Goal: Obtain resource: Obtain resource

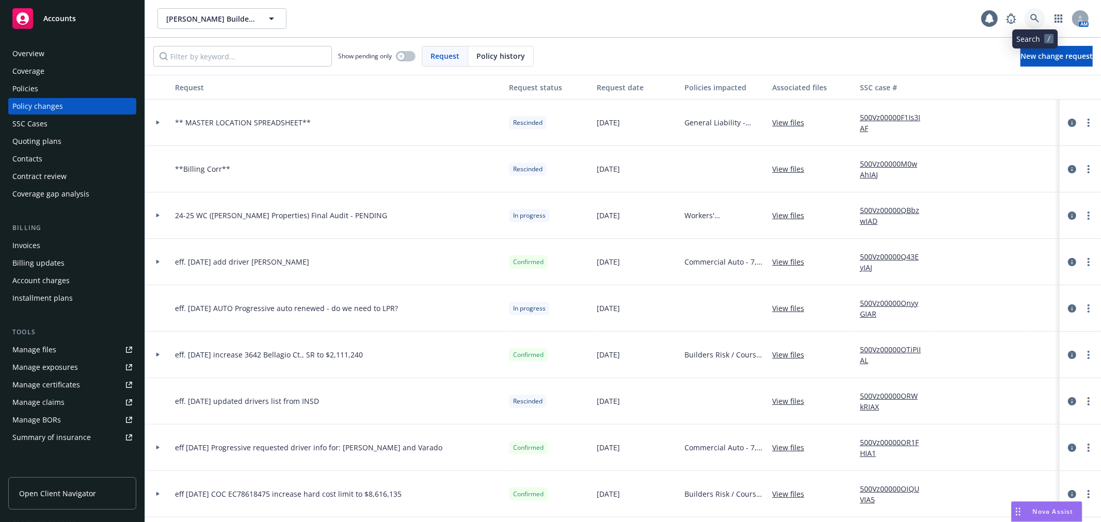
click at [1030, 21] on icon at bounding box center [1034, 18] width 9 height 9
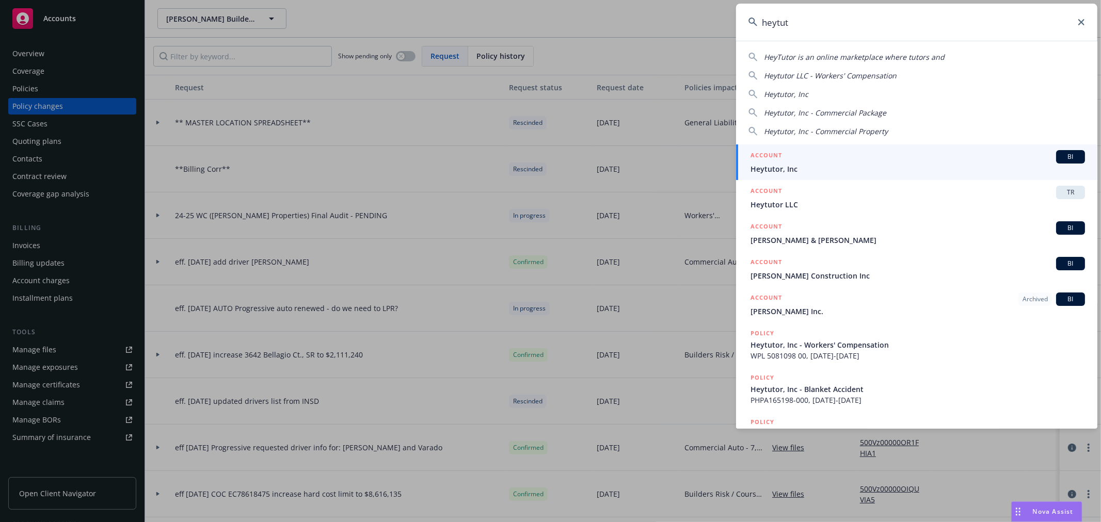
type input "heytut"
click at [842, 164] on span "Heytutor, Inc" at bounding box center [917, 169] width 334 height 11
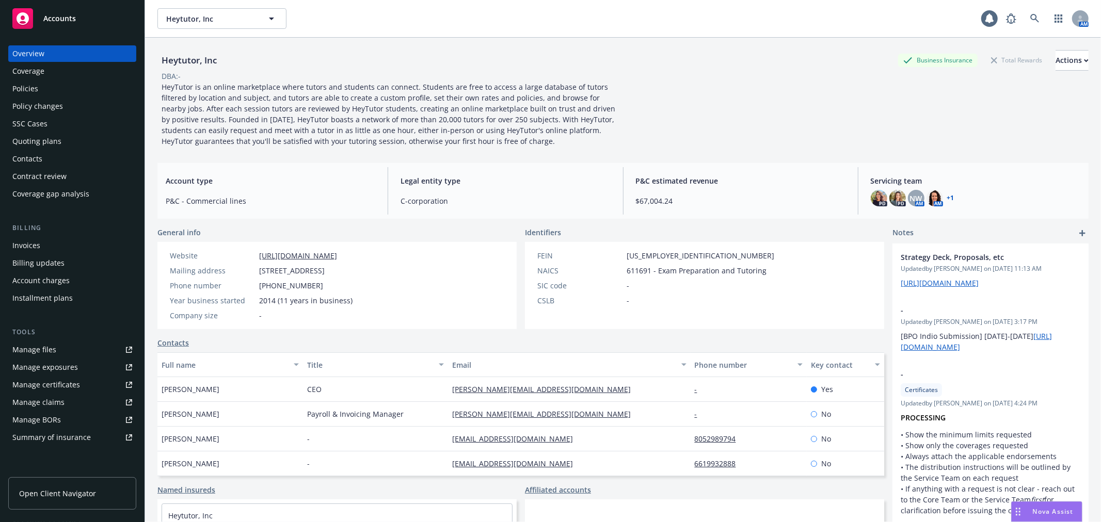
click at [96, 382] on link "Manage certificates" at bounding box center [72, 385] width 128 height 17
click at [1039, 506] on div "Nova Assist" at bounding box center [1046, 512] width 70 height 20
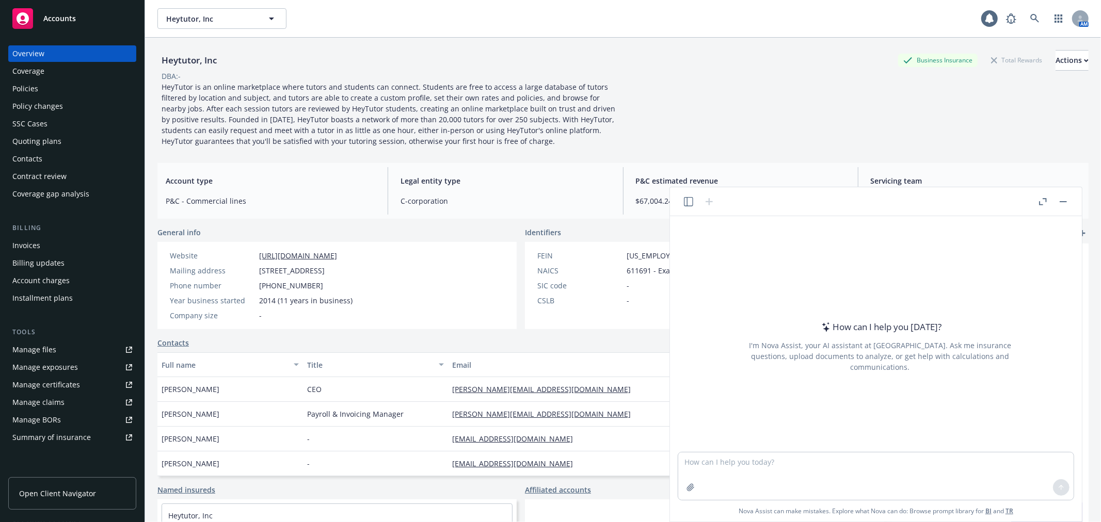
click at [692, 197] on icon "button" at bounding box center [688, 201] width 9 height 9
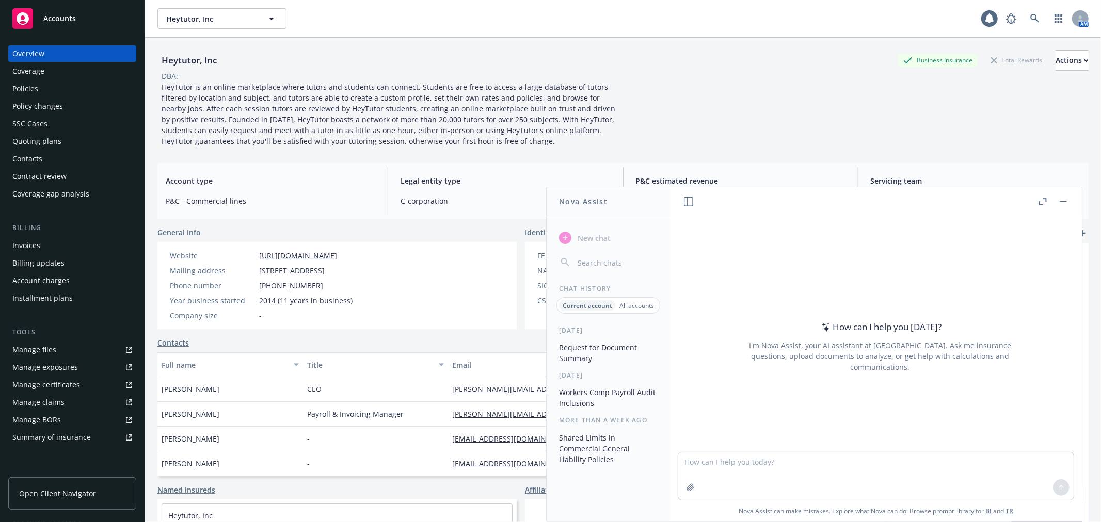
click at [587, 349] on button "Request for Document Summary" at bounding box center [608, 353] width 107 height 28
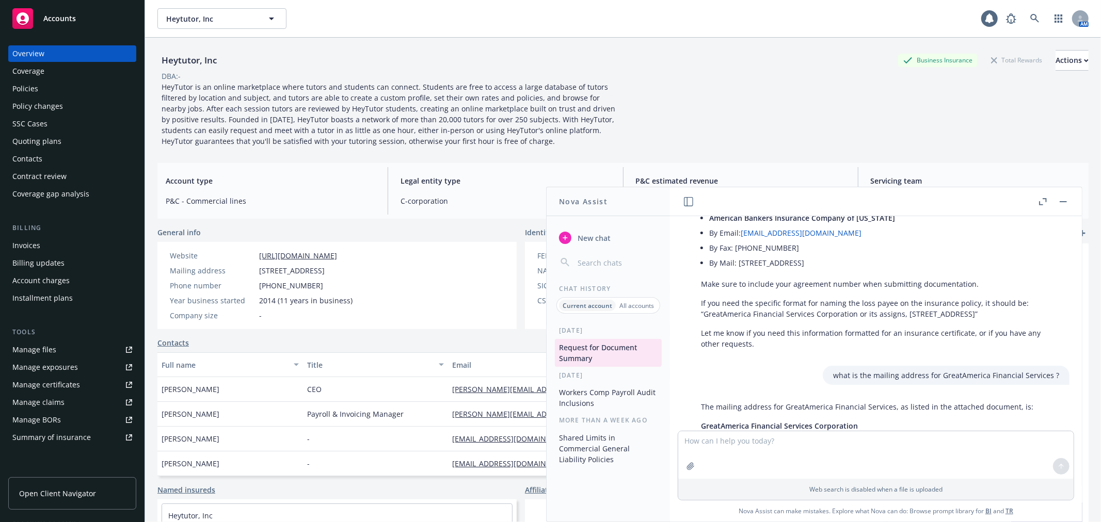
scroll to position [781, 0]
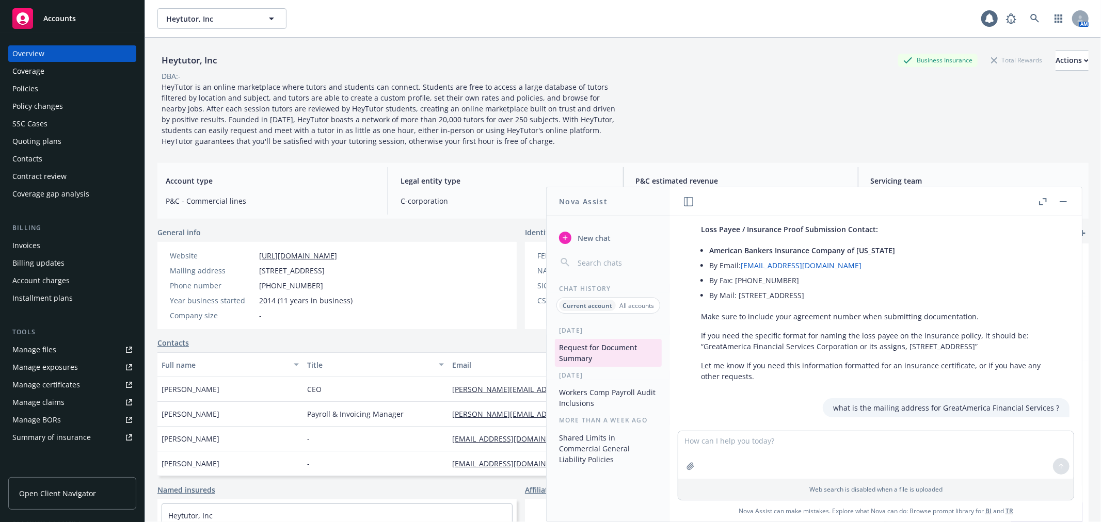
click at [799, 265] on link "lrn@greatamerica.com" at bounding box center [800, 266] width 121 height 10
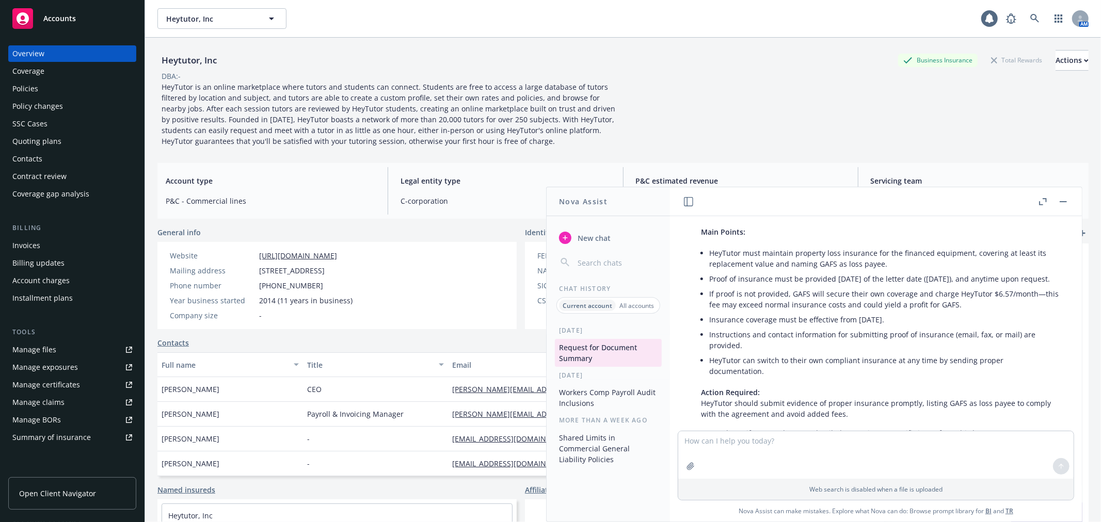
scroll to position [93, 0]
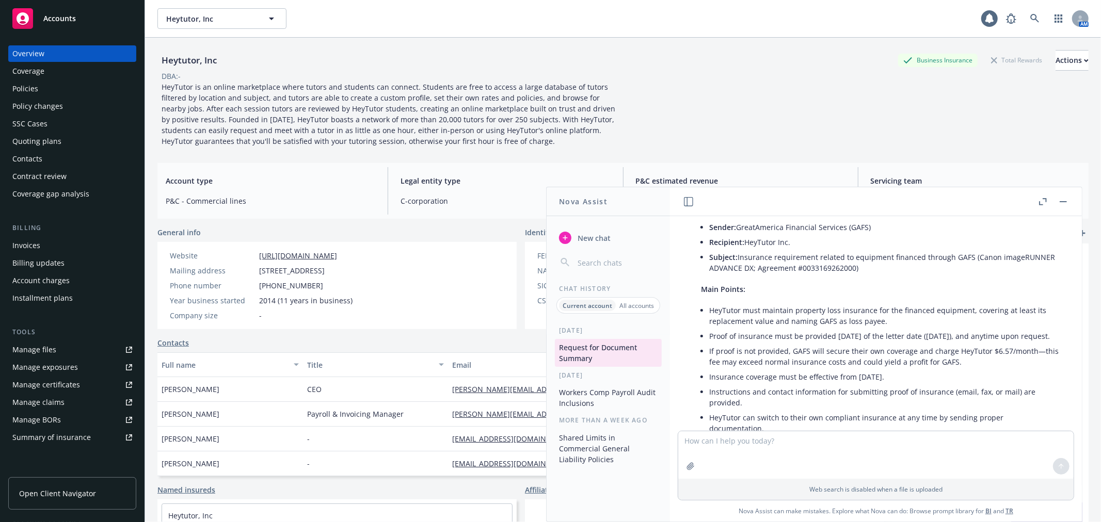
drag, startPoint x: 973, startPoint y: 257, endPoint x: 974, endPoint y: 267, distance: 9.8
click at [974, 267] on li "Subject: Insurance requirement related to equipment financed through GAFS (Cano…" at bounding box center [884, 263] width 350 height 26
copy li "Canon imageRUNNER ADVANCE DX; Agreement #0033169262000)"
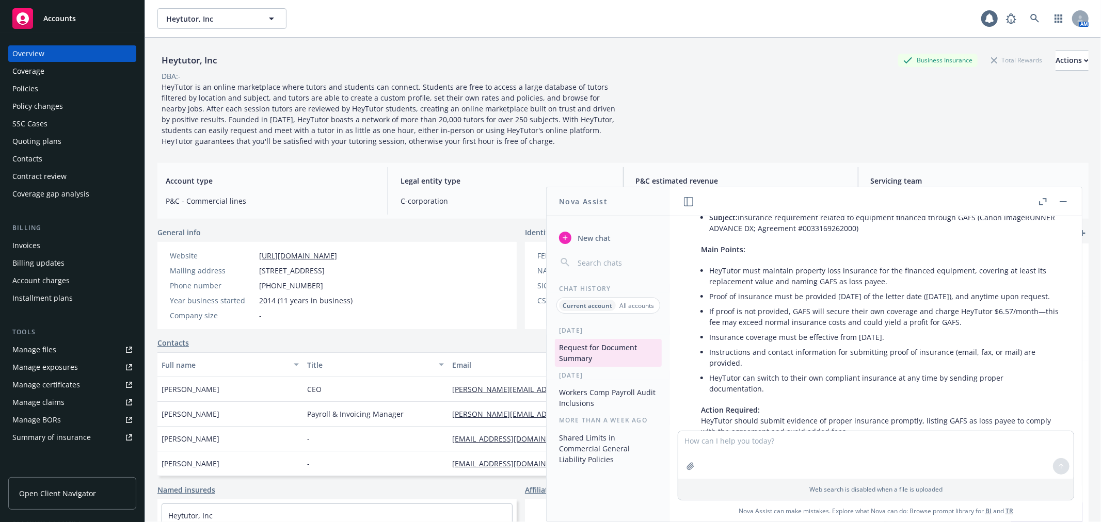
scroll to position [151, 0]
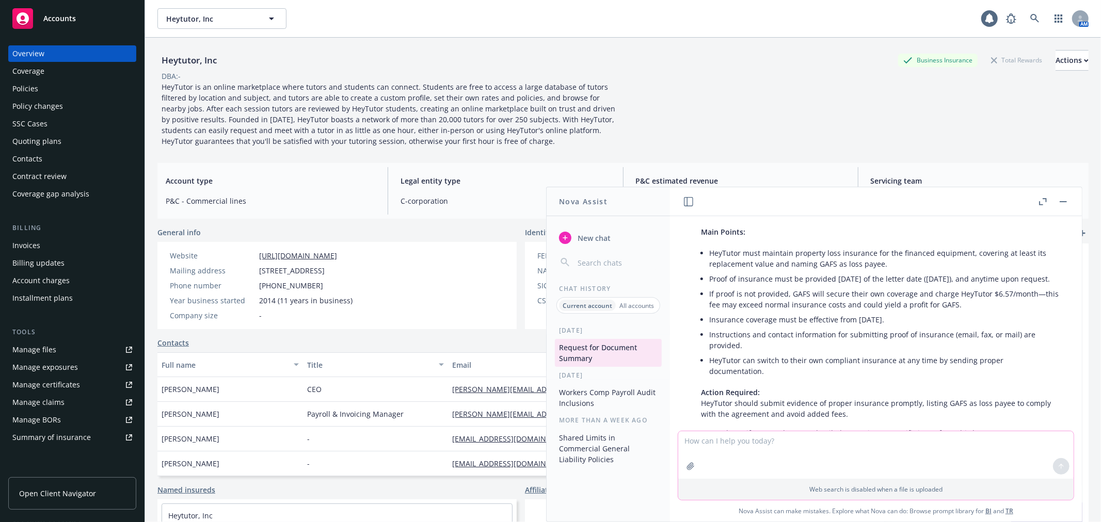
click at [714, 446] on textarea at bounding box center [875, 454] width 395 height 47
type textarea "there was another email at assurant"
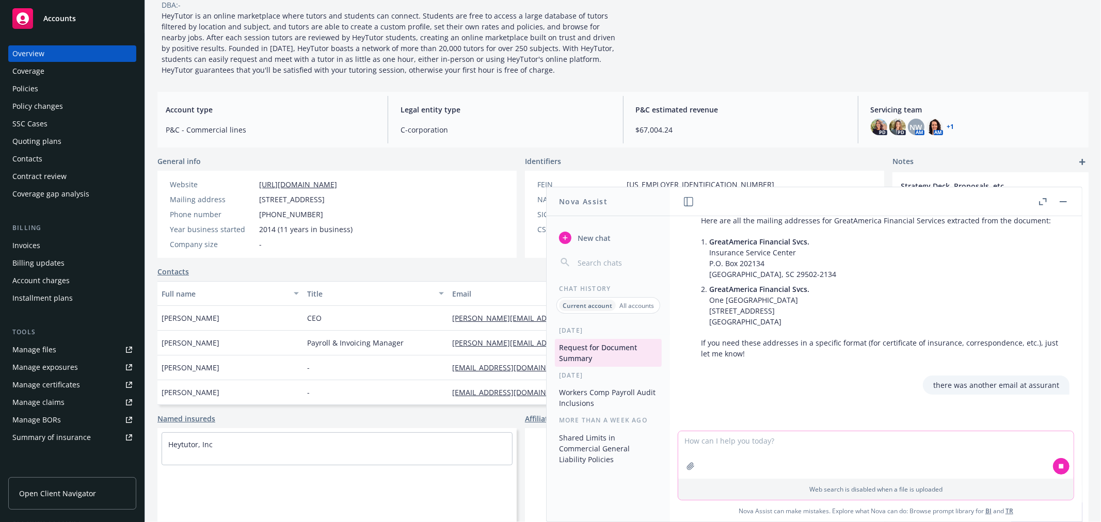
scroll to position [1161, 0]
click at [749, 458] on textarea at bounding box center [875, 454] width 395 height 47
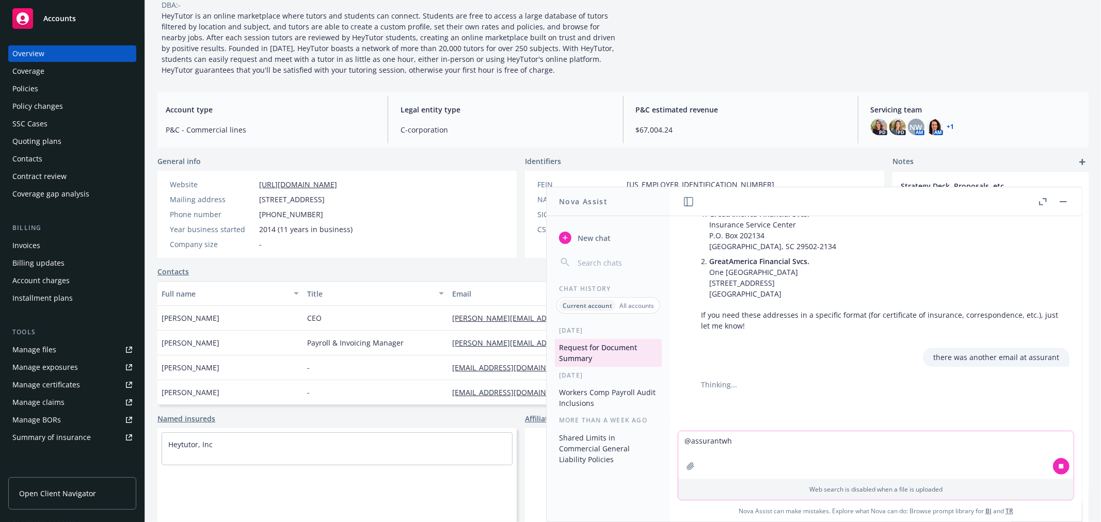
scroll to position [1134, 0]
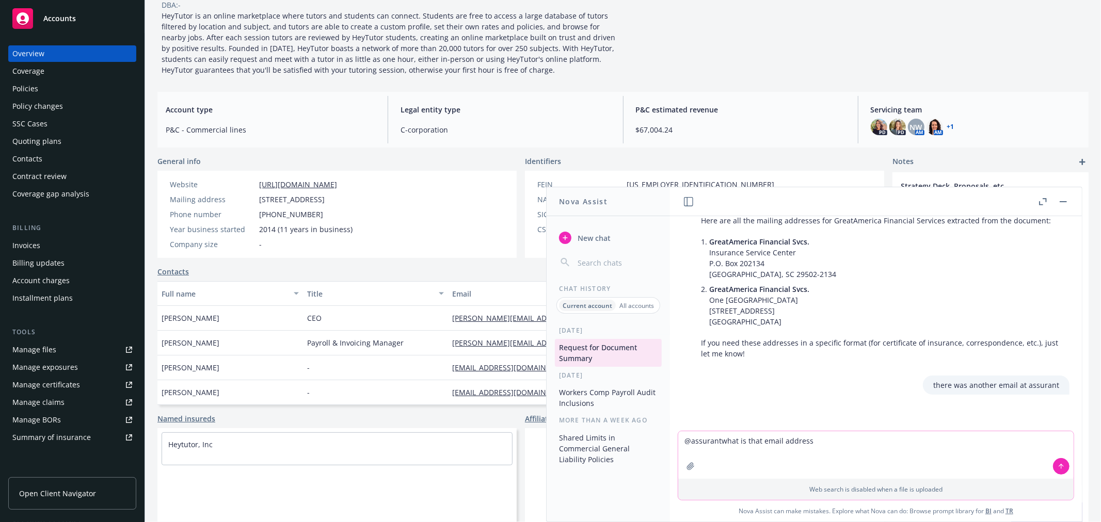
type textarea "@assurantwhat is that email address?"
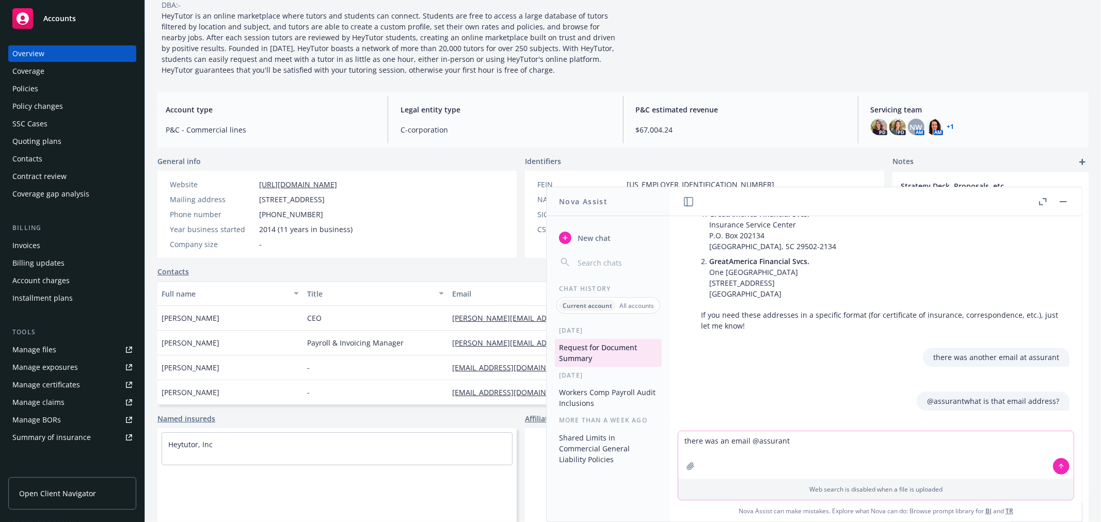
type textarea "there was an email @assurant"
click at [1055, 466] on button at bounding box center [1061, 466] width 17 height 17
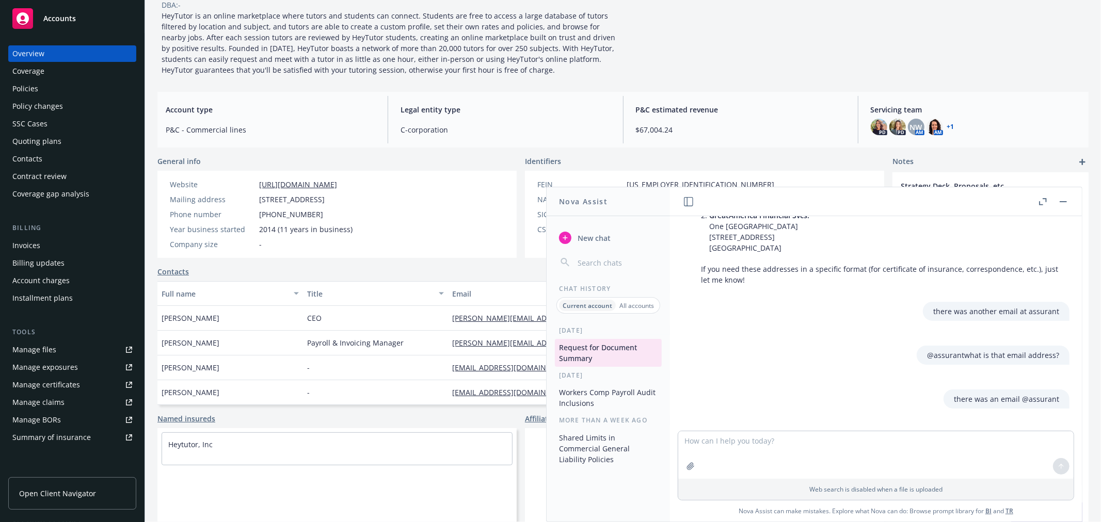
scroll to position [1265, 0]
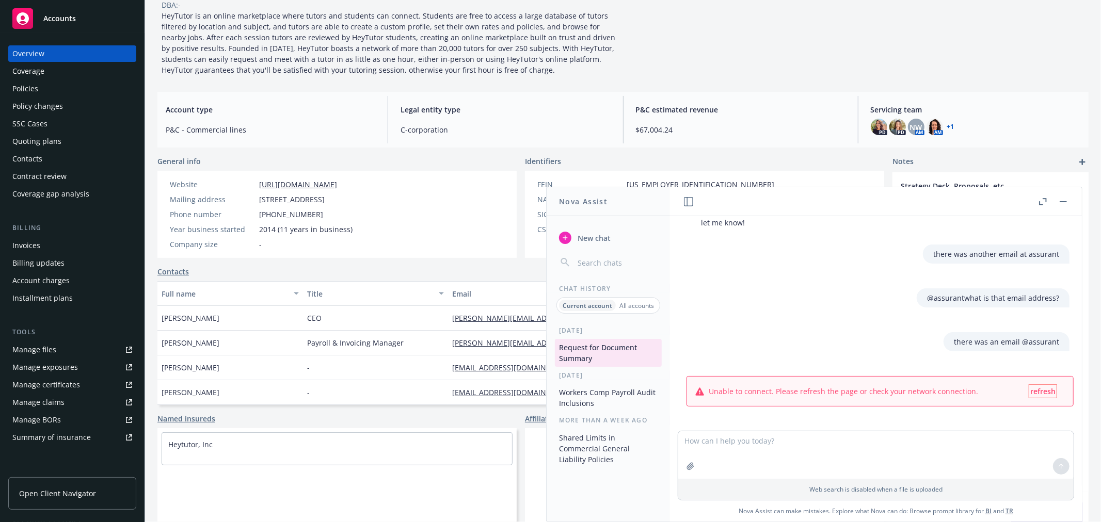
click at [1038, 387] on span "refresh" at bounding box center [1042, 391] width 25 height 10
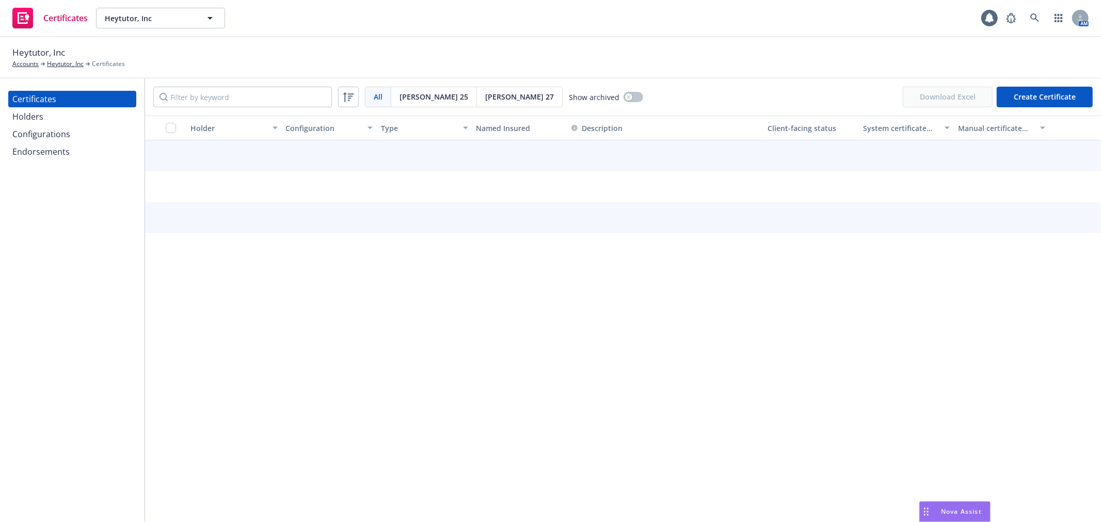
click at [485, 101] on span "[PERSON_NAME] 27" at bounding box center [519, 96] width 69 height 11
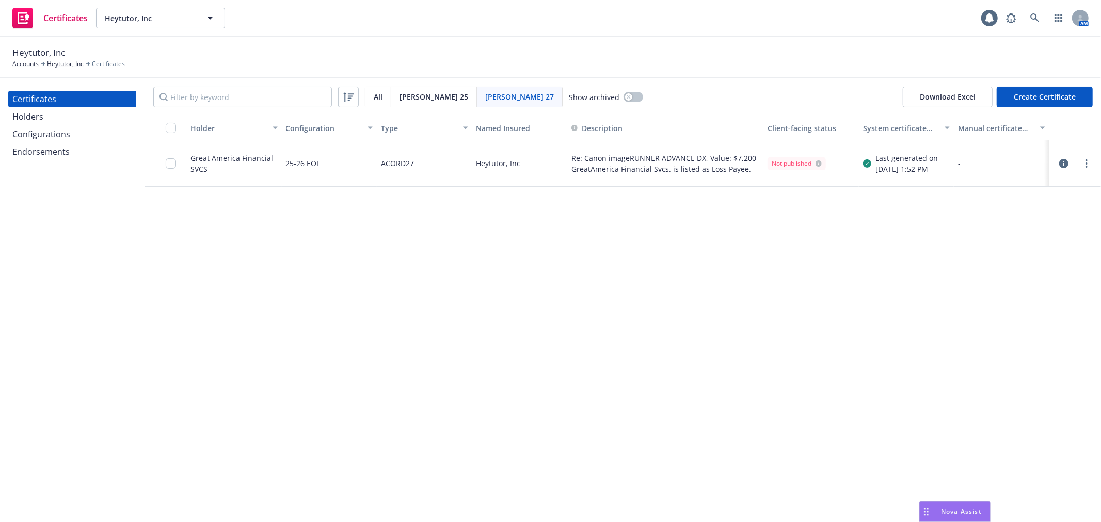
click at [71, 132] on div "Configurations" at bounding box center [72, 134] width 120 height 17
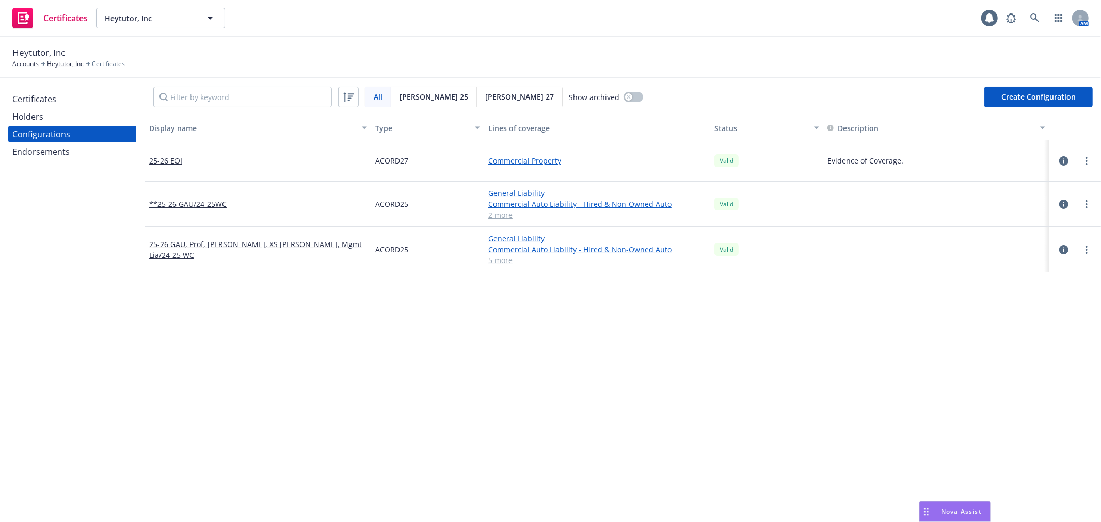
click at [485, 95] on span "Acord 27" at bounding box center [519, 96] width 69 height 11
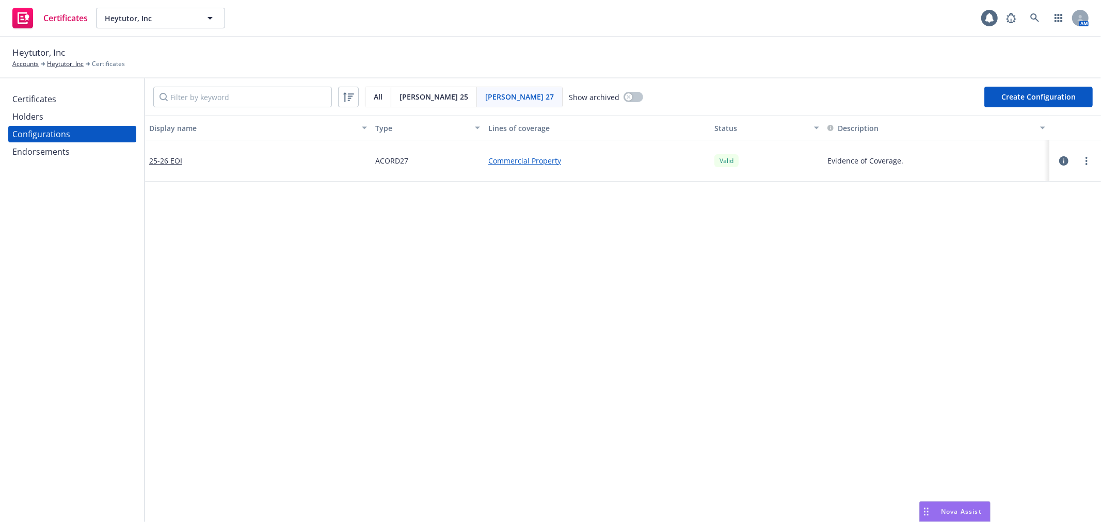
click at [1059, 158] on icon "button" at bounding box center [1063, 160] width 9 height 9
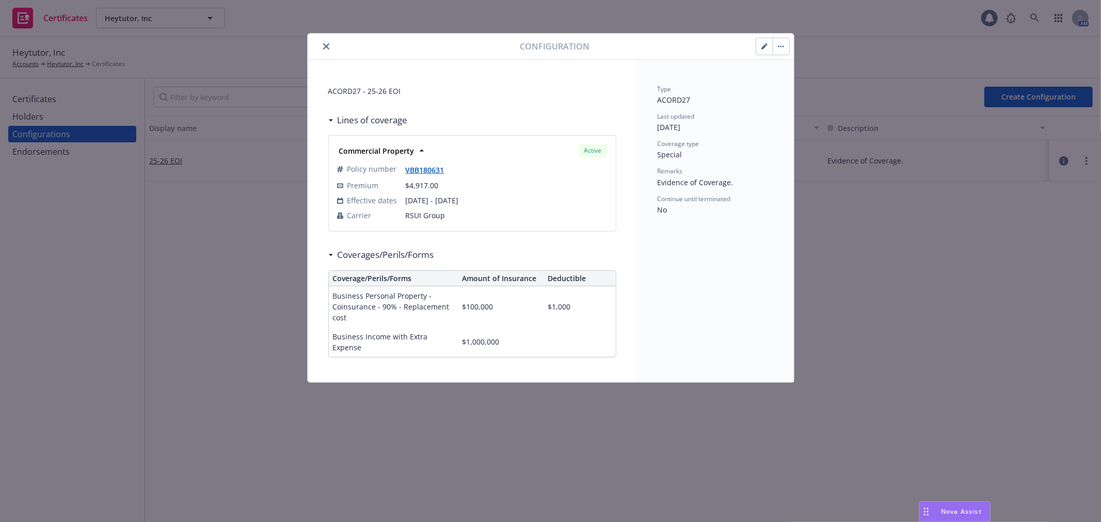
click at [759, 49] on button "button" at bounding box center [764, 46] width 17 height 17
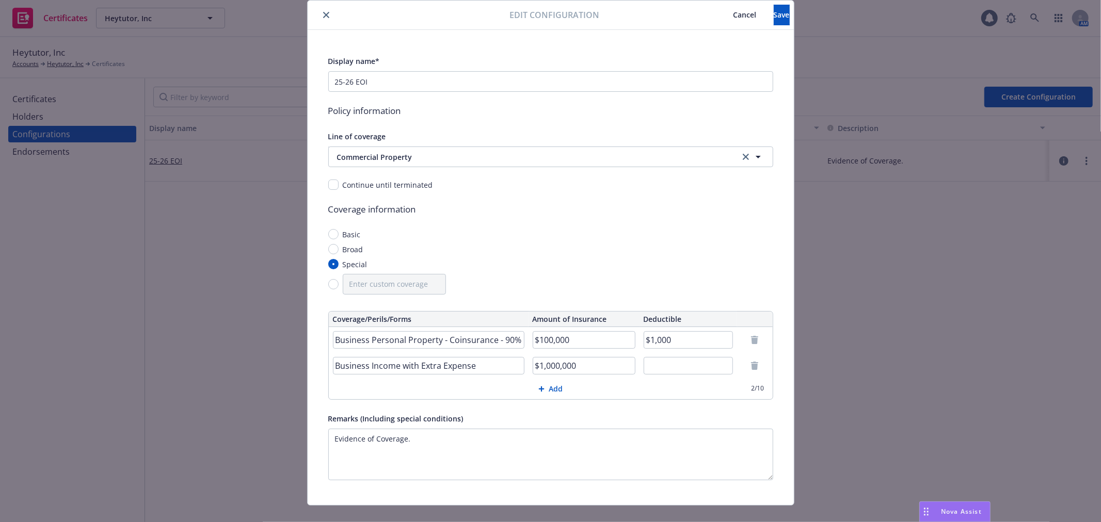
scroll to position [50, 0]
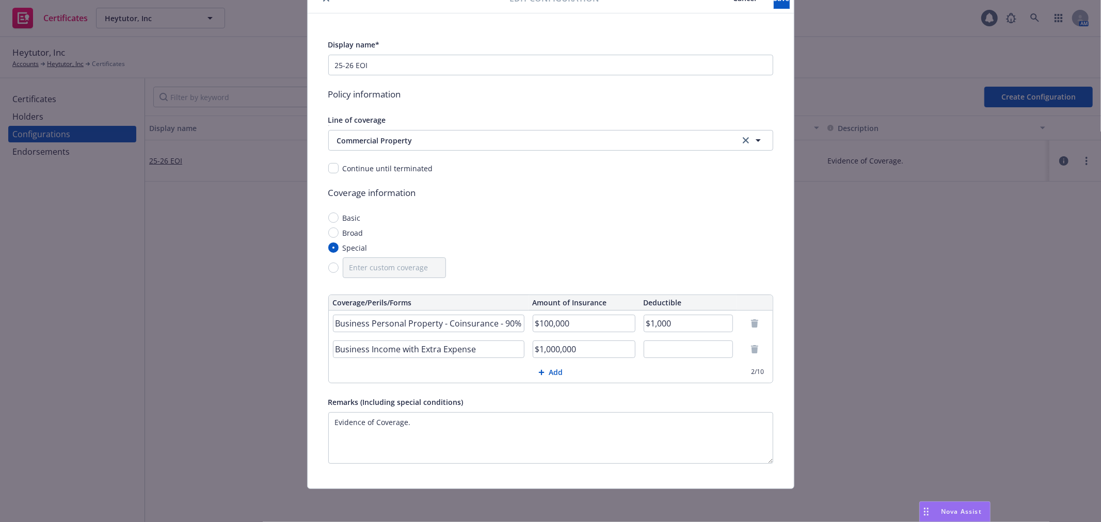
click at [444, 348] on input "Business Income with Extra Expense" at bounding box center [428, 350] width 191 height 18
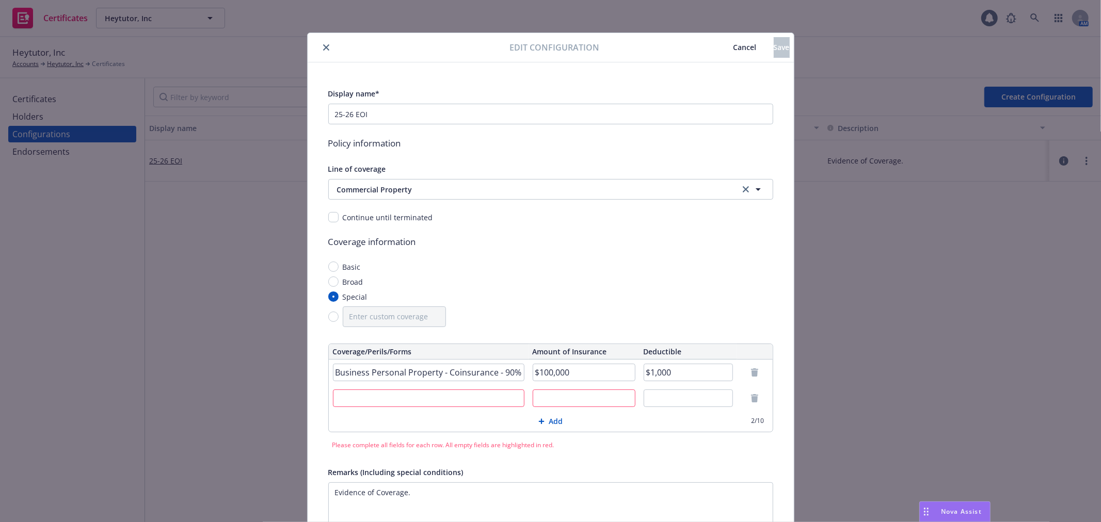
scroll to position [0, 0]
click at [733, 52] on span "Cancel" at bounding box center [744, 48] width 23 height 10
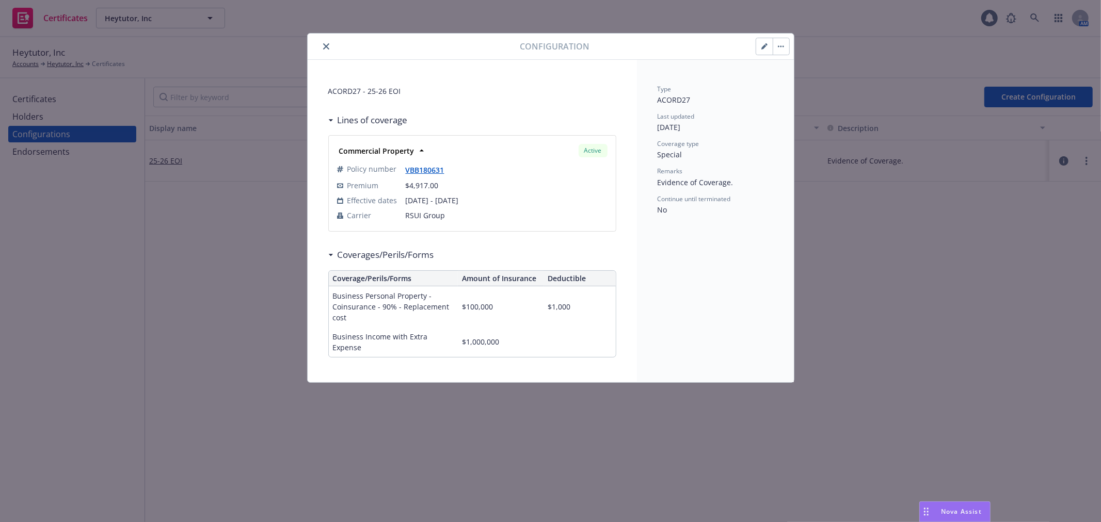
click at [325, 45] on icon "close" at bounding box center [326, 46] width 6 height 6
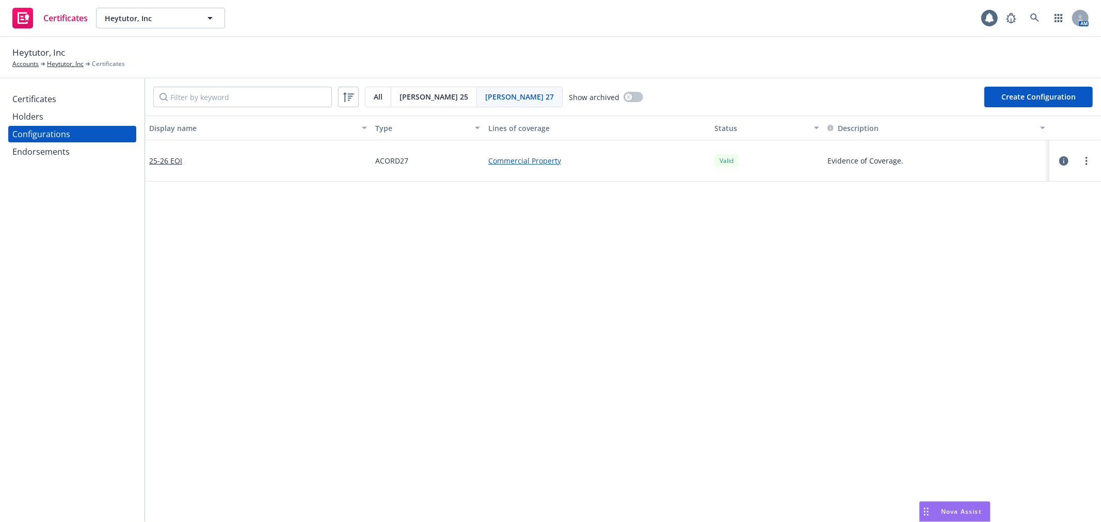
click at [46, 96] on div "Certificates" at bounding box center [34, 99] width 44 height 17
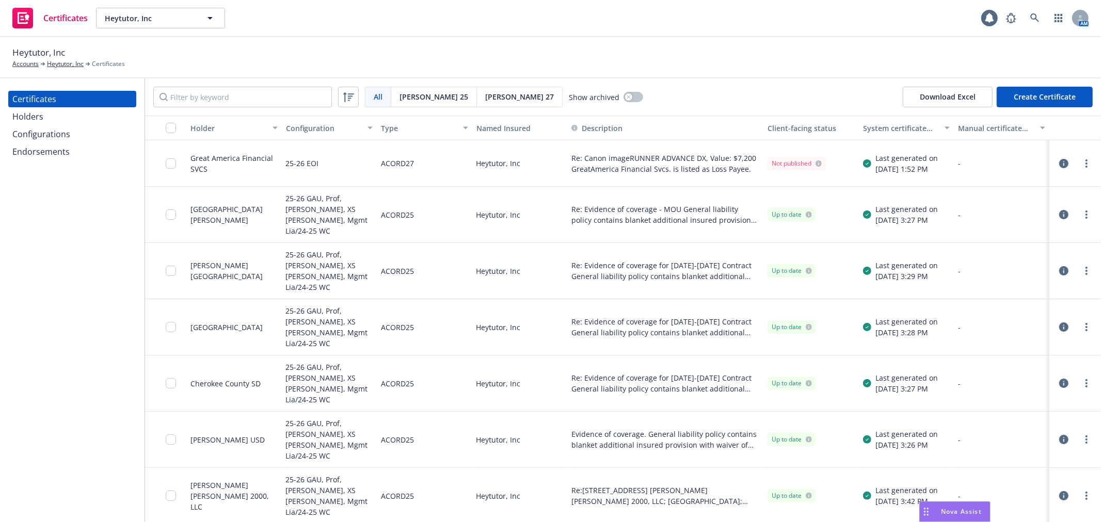
click at [1059, 160] on icon "button" at bounding box center [1063, 163] width 9 height 9
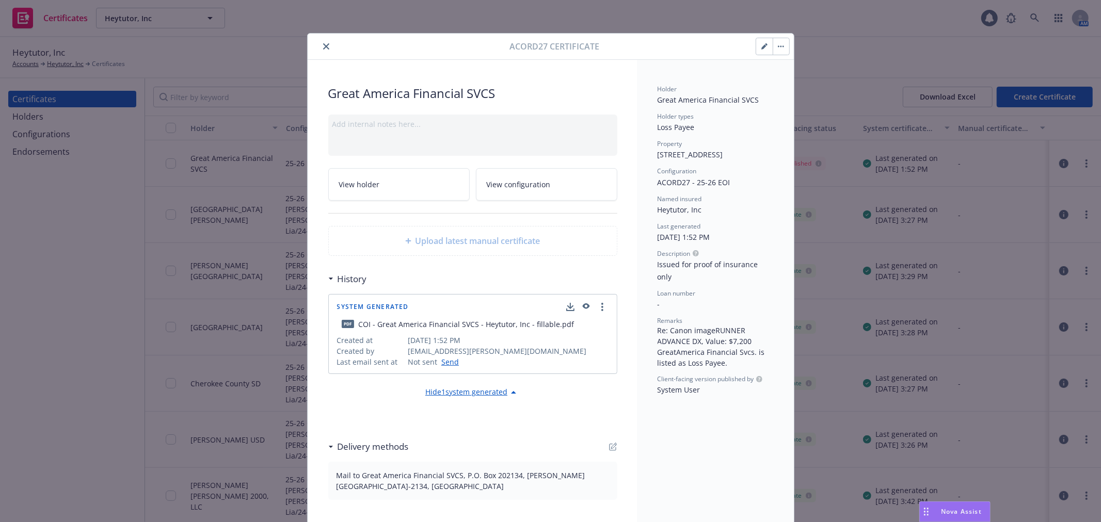
click at [762, 49] on icon "button" at bounding box center [764, 46] width 6 height 6
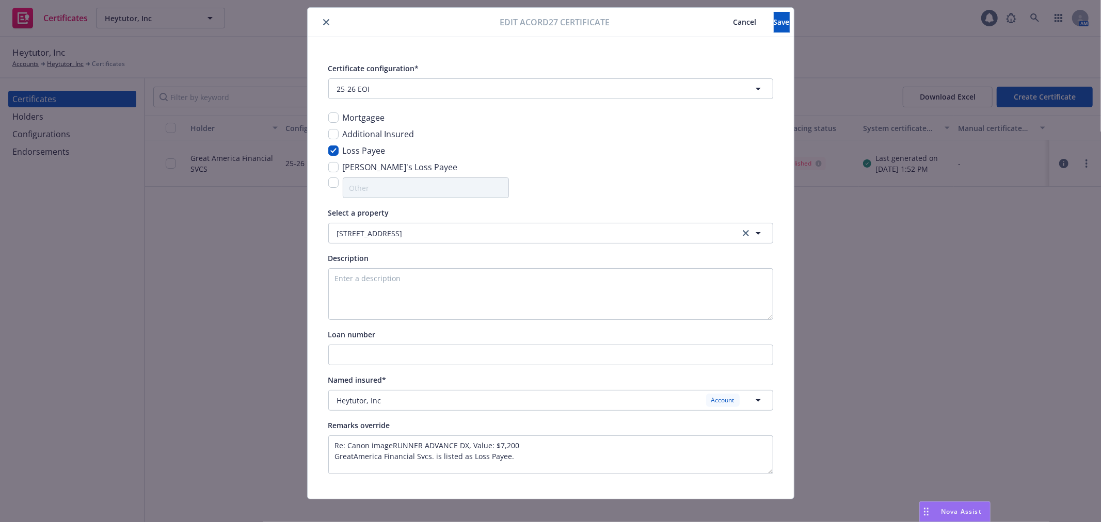
scroll to position [37, 0]
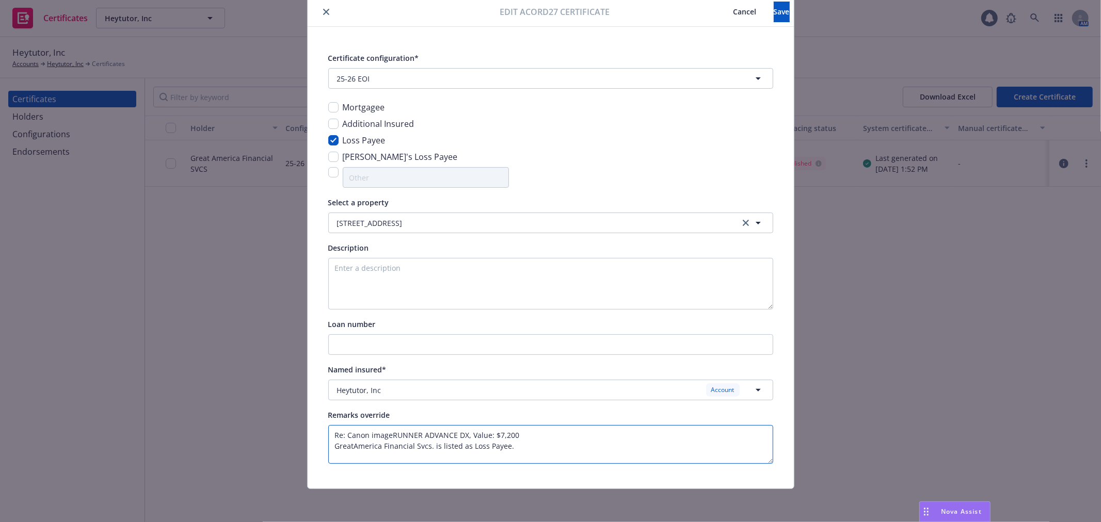
click at [515, 447] on textarea "Re: Canon imageRUNNER ADVANCE DX, Value: $7,200 GreatAmerica Financial Svcs. is…" at bounding box center [550, 444] width 445 height 39
type textarea "Re: Canon imageRUNNER ADVANCE DX, Value: $7,200 Loss Payee endorsement to be is…"
click at [773, 11] on button "Save" at bounding box center [781, 12] width 16 height 21
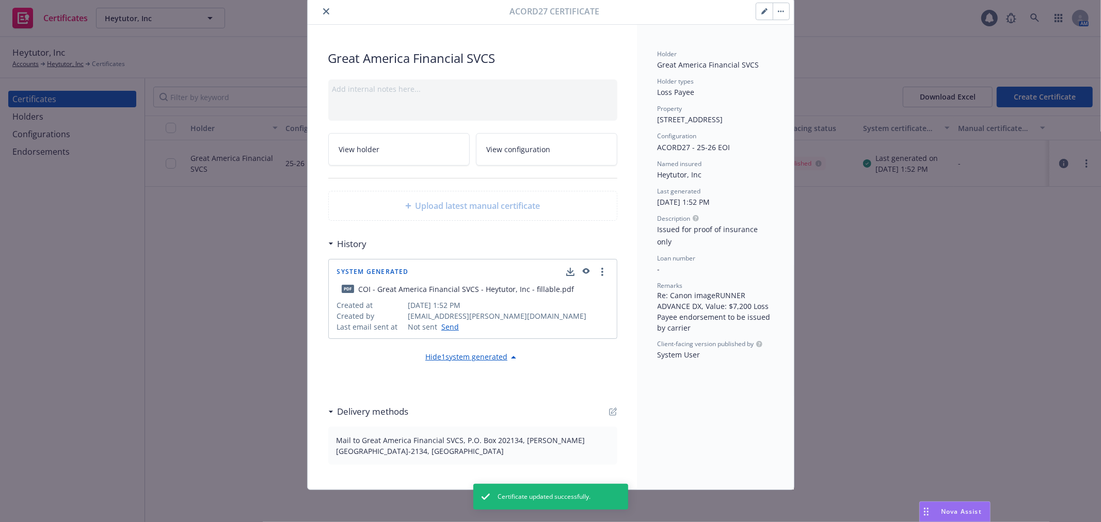
click at [779, 13] on button "button" at bounding box center [780, 11] width 17 height 17
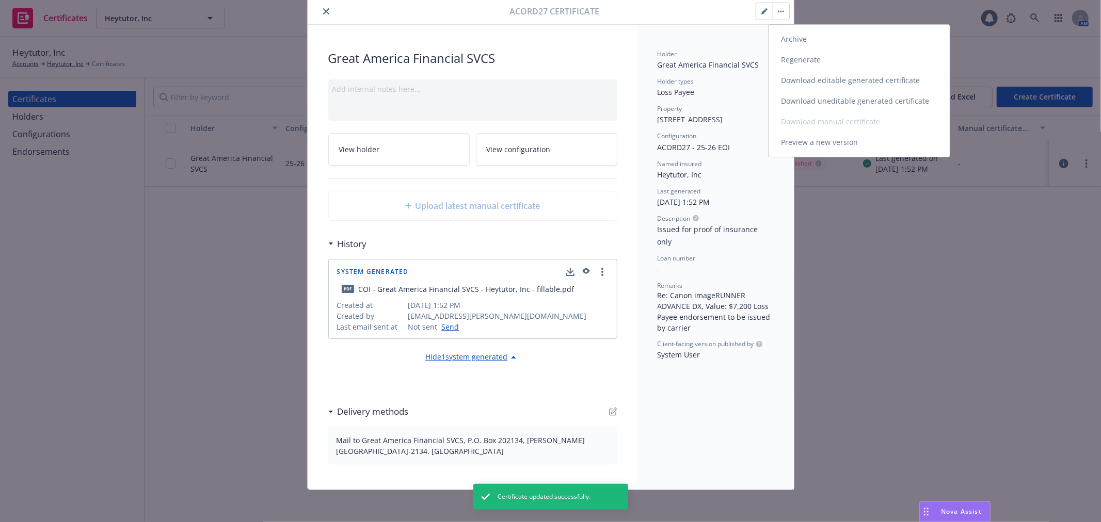
click at [805, 60] on link "Regenerate" at bounding box center [858, 60] width 181 height 21
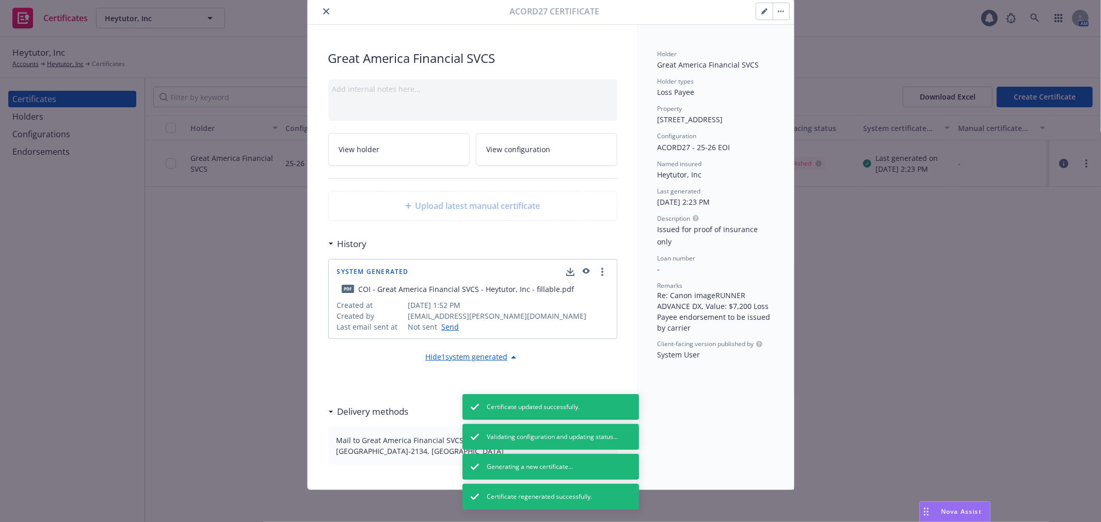
click at [323, 12] on icon "close" at bounding box center [326, 11] width 6 height 6
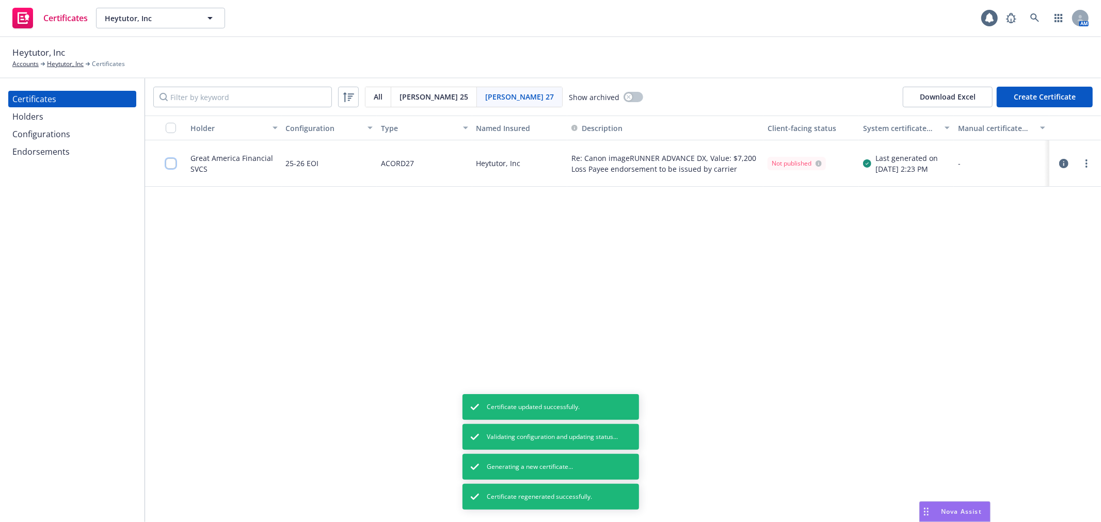
click at [169, 164] on input "checkbox" at bounding box center [171, 163] width 10 height 10
click at [452, 507] on button "Download certificate" at bounding box center [491, 499] width 78 height 21
click at [442, 452] on link "Download editable file" at bounding box center [438, 453] width 120 height 21
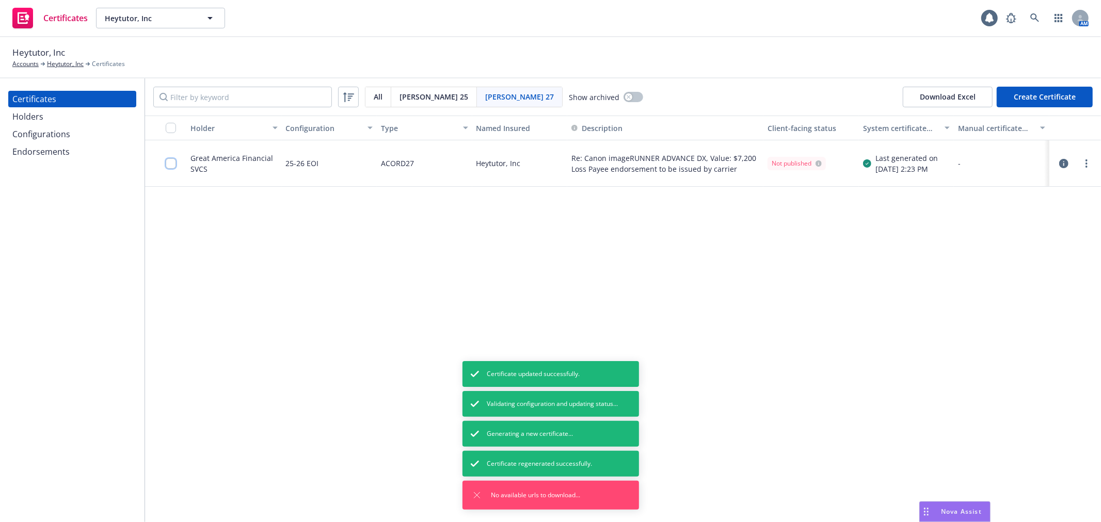
click at [170, 166] on input "checkbox" at bounding box center [171, 163] width 10 height 10
click at [452, 502] on div "Download certificate" at bounding box center [491, 499] width 78 height 20
click at [440, 470] on link "Download uneditable file" at bounding box center [438, 474] width 120 height 21
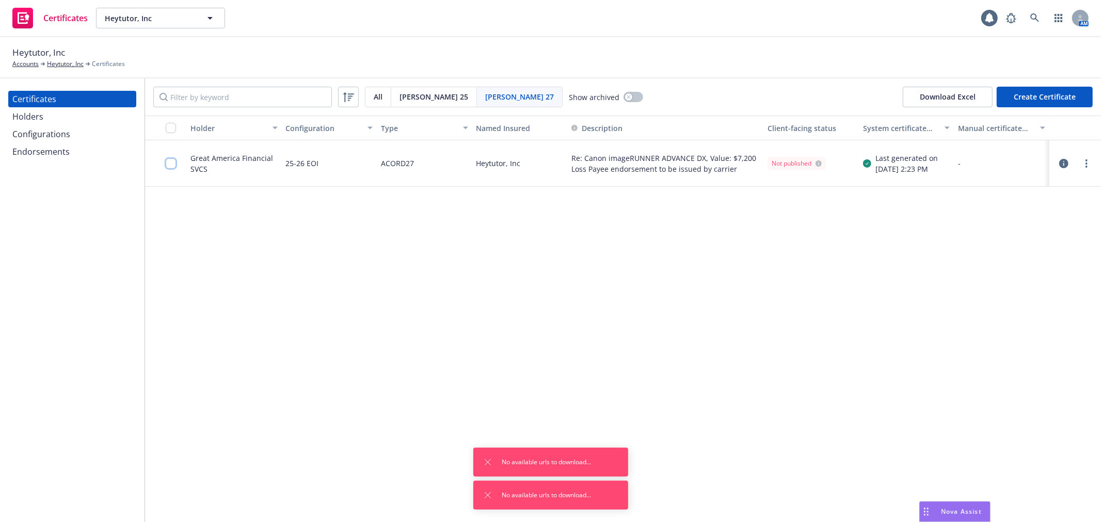
click at [166, 163] on input "checkbox" at bounding box center [171, 163] width 10 height 10
click at [452, 493] on div "Download certificate" at bounding box center [491, 499] width 78 height 20
click at [447, 470] on link "Download uneditable file" at bounding box center [438, 473] width 120 height 21
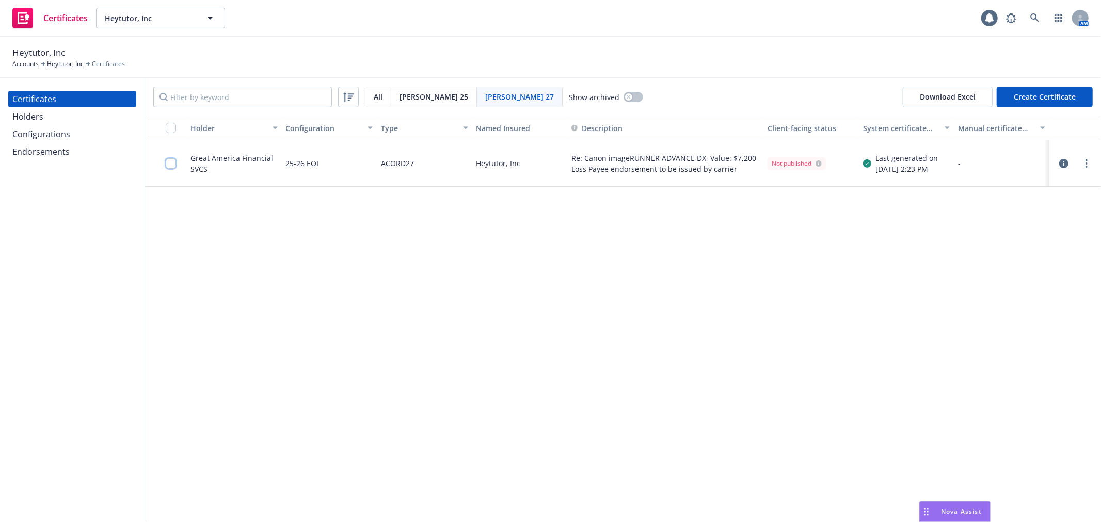
click at [171, 163] on input "checkbox" at bounding box center [171, 163] width 10 height 10
click at [470, 512] on div "1 selected Download certificate Other actions Unselect all" at bounding box center [550, 498] width 304 height 29
click at [473, 499] on div "Download certificate" at bounding box center [491, 499] width 78 height 20
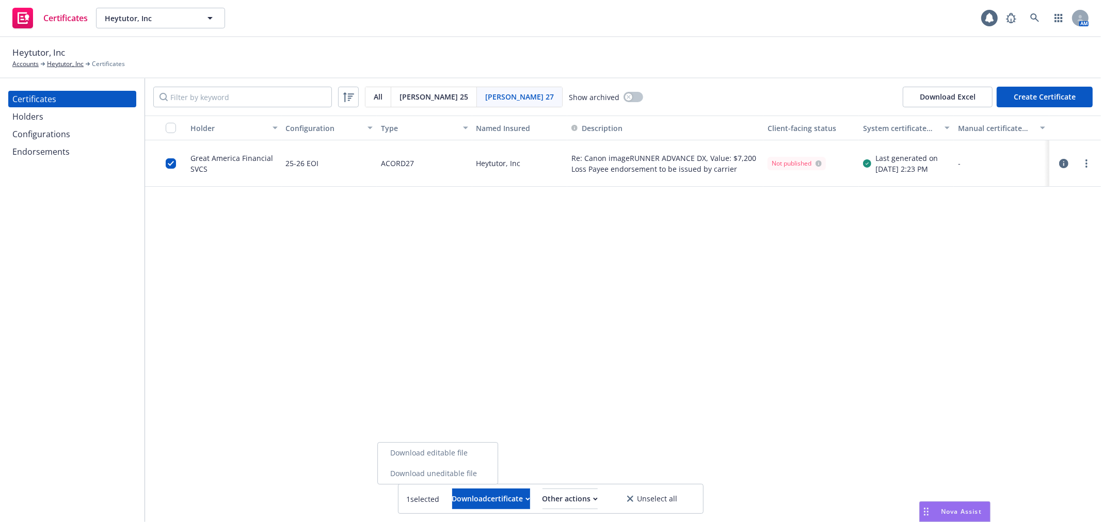
click at [480, 447] on link "Download editable file" at bounding box center [438, 453] width 120 height 21
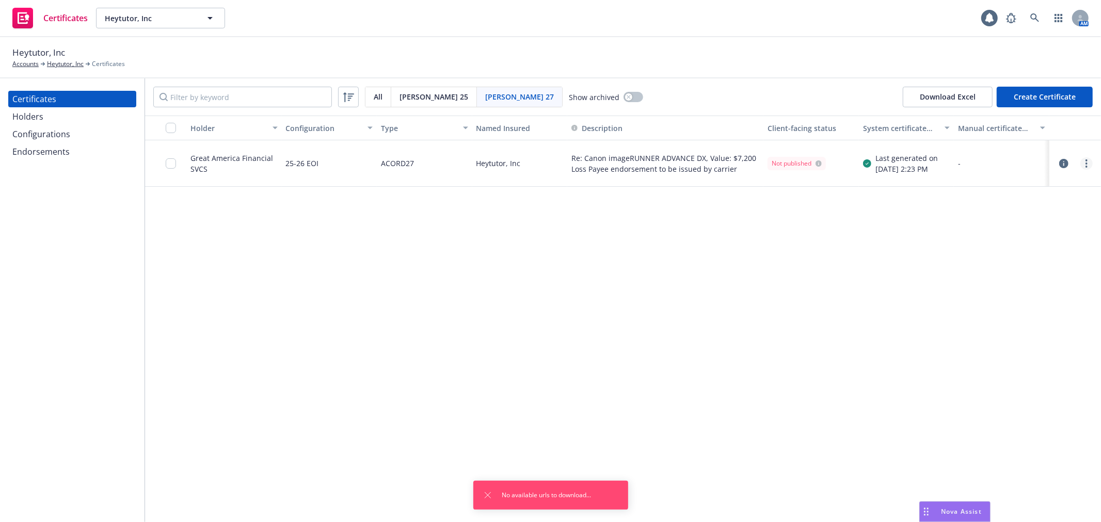
click at [1080, 161] on link "more" at bounding box center [1086, 163] width 12 height 12
click at [171, 164] on input "checkbox" at bounding box center [171, 163] width 10 height 10
click at [439, 488] on div "1 selected Download certificate Other actions Unselect all" at bounding box center [550, 498] width 304 height 29
click at [452, 495] on div "Download certificate" at bounding box center [491, 499] width 78 height 20
click at [447, 477] on link "Download uneditable file" at bounding box center [438, 473] width 120 height 21
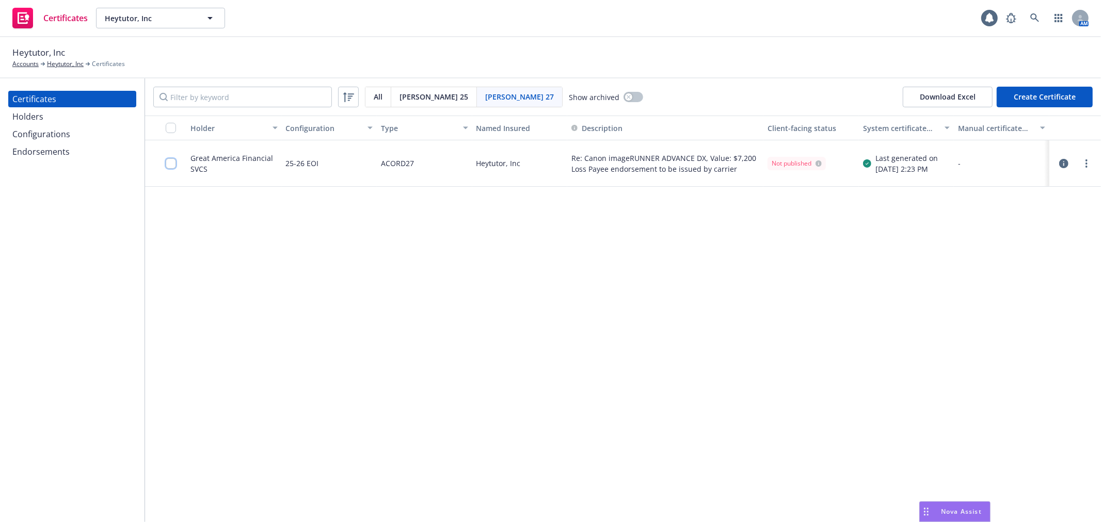
click at [174, 160] on input "checkbox" at bounding box center [171, 163] width 10 height 10
click at [484, 489] on div "Download certificate" at bounding box center [491, 499] width 78 height 20
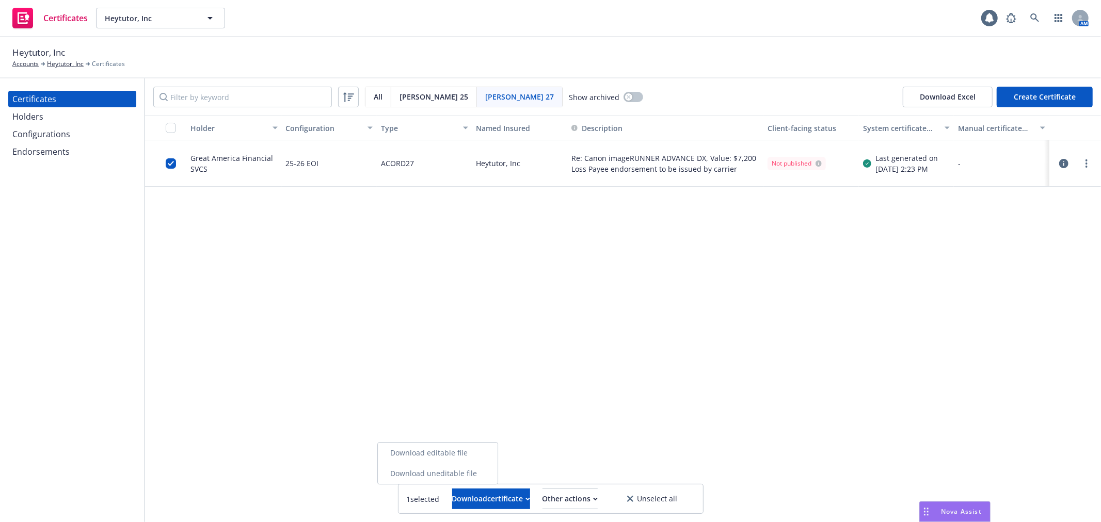
click at [484, 451] on link "Download editable file" at bounding box center [438, 453] width 120 height 21
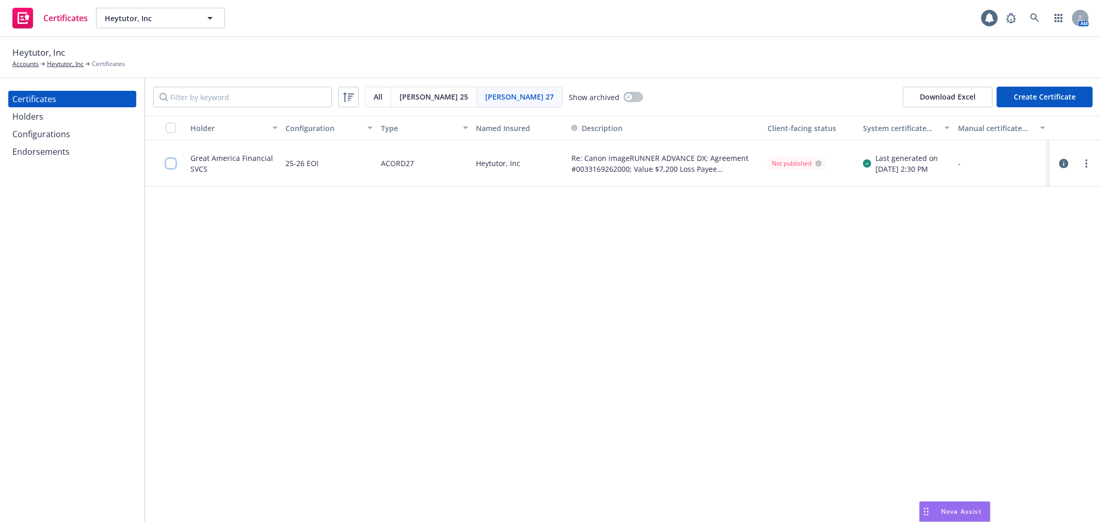
click at [168, 166] on input "checkbox" at bounding box center [171, 163] width 10 height 10
click at [473, 501] on div "Download certificate" at bounding box center [491, 499] width 78 height 20
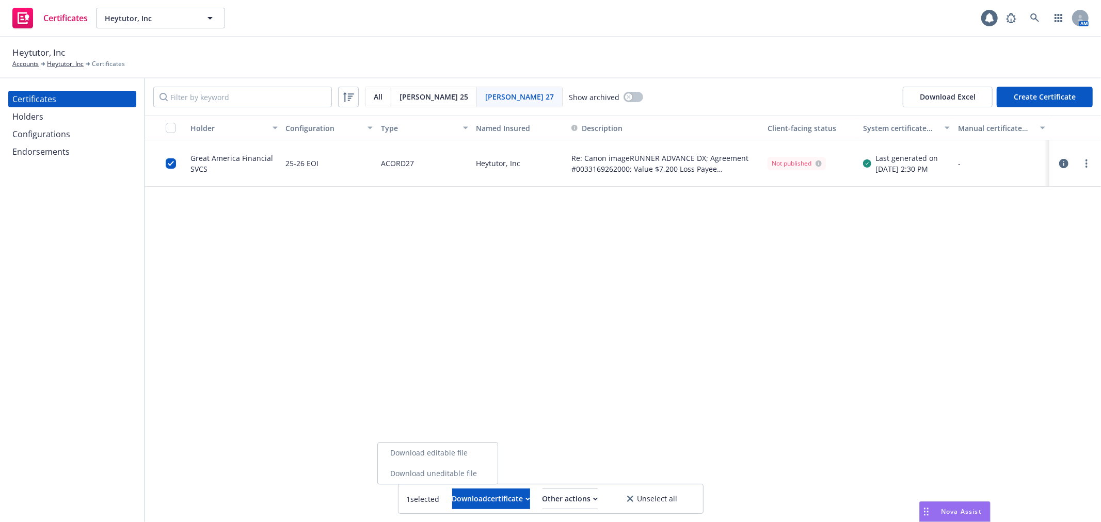
click at [473, 479] on link "Download uneditable file" at bounding box center [438, 473] width 120 height 21
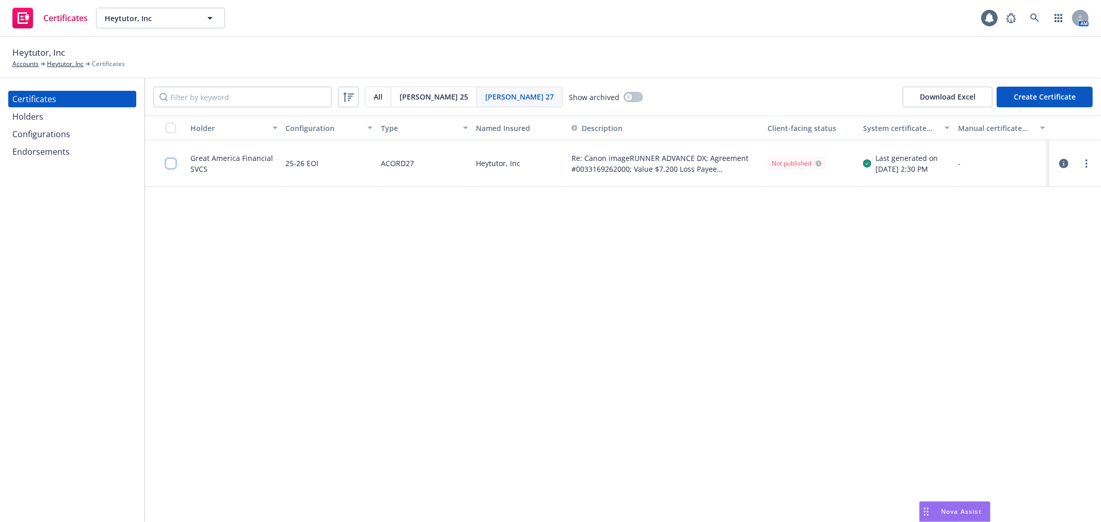
click at [170, 159] on input "checkbox" at bounding box center [171, 163] width 10 height 10
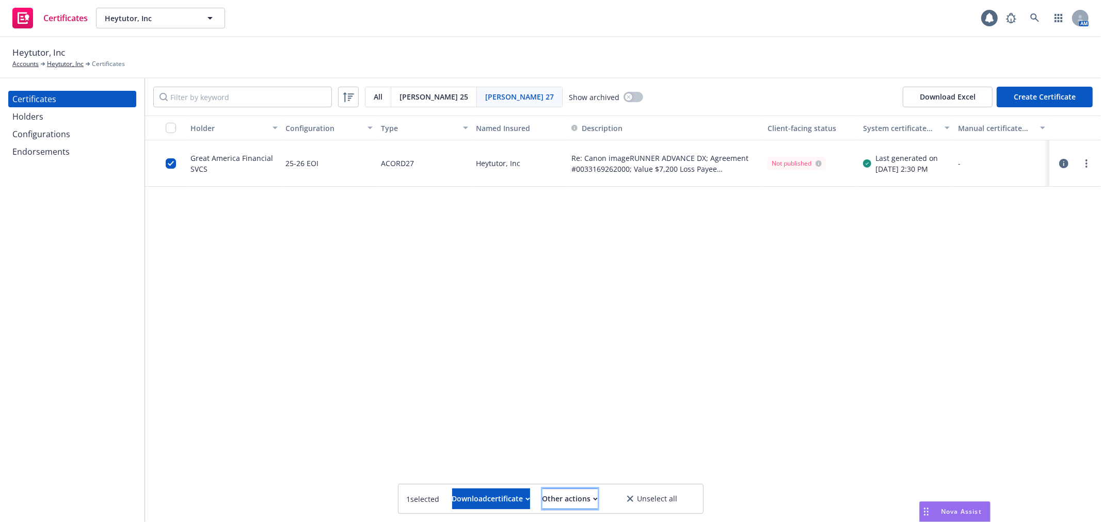
click at [589, 493] on div "Other actions" at bounding box center [569, 499] width 55 height 20
click at [473, 422] on div "Holder Configuration Type Named Insured Description Client-facing status System…" at bounding box center [623, 319] width 956 height 407
click at [433, 320] on div "Holder Configuration Type Named Insured Description Client-facing status System…" at bounding box center [623, 319] width 956 height 407
click at [525, 497] on icon "button" at bounding box center [527, 499] width 5 height 4
click at [170, 160] on input "checkbox" at bounding box center [171, 163] width 10 height 10
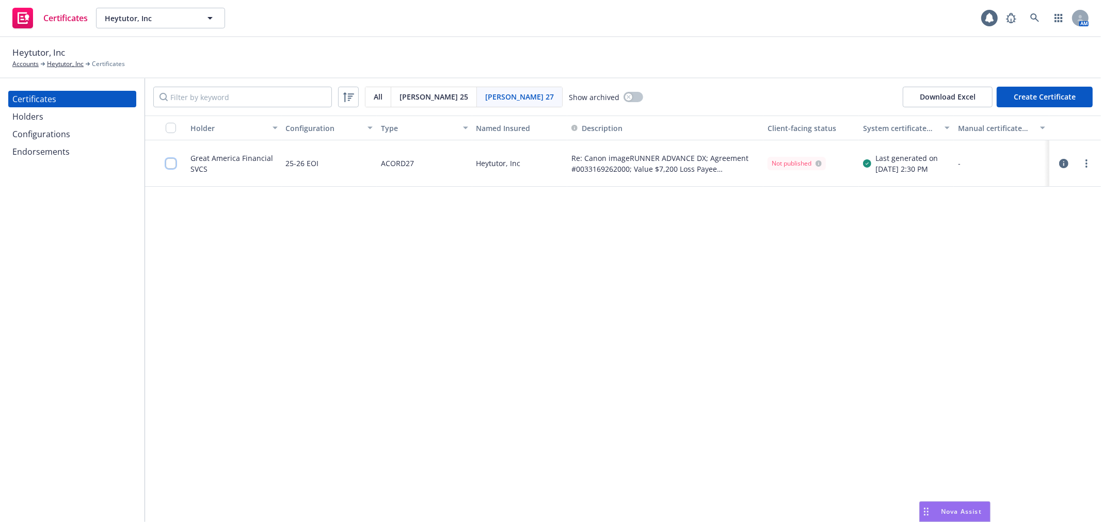
click at [170, 160] on input "checkbox" at bounding box center [171, 163] width 10 height 10
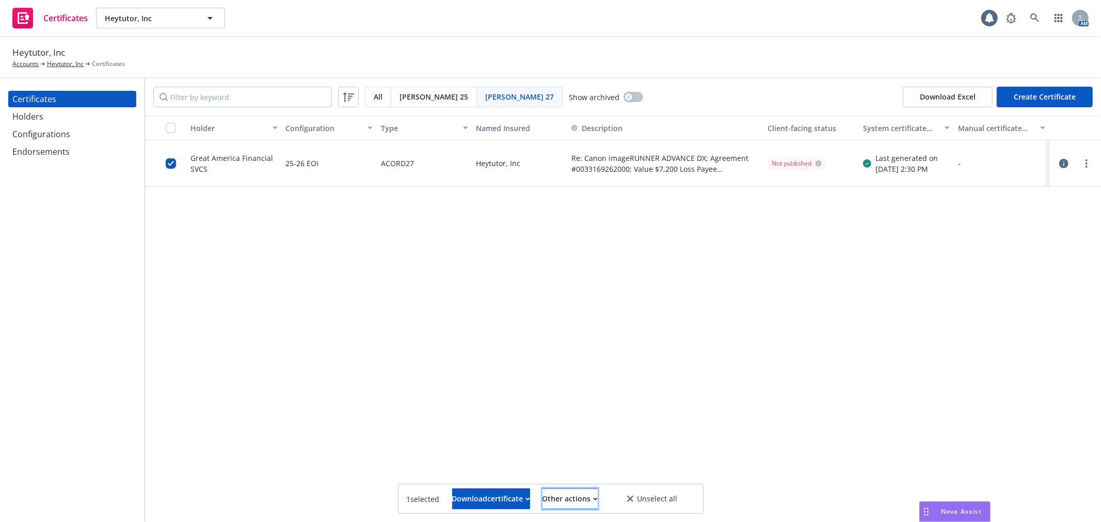
click at [580, 495] on div "Other actions" at bounding box center [569, 499] width 55 height 20
click at [447, 384] on div "Holder Configuration Type Named Insured Description Client-facing status System…" at bounding box center [623, 319] width 956 height 407
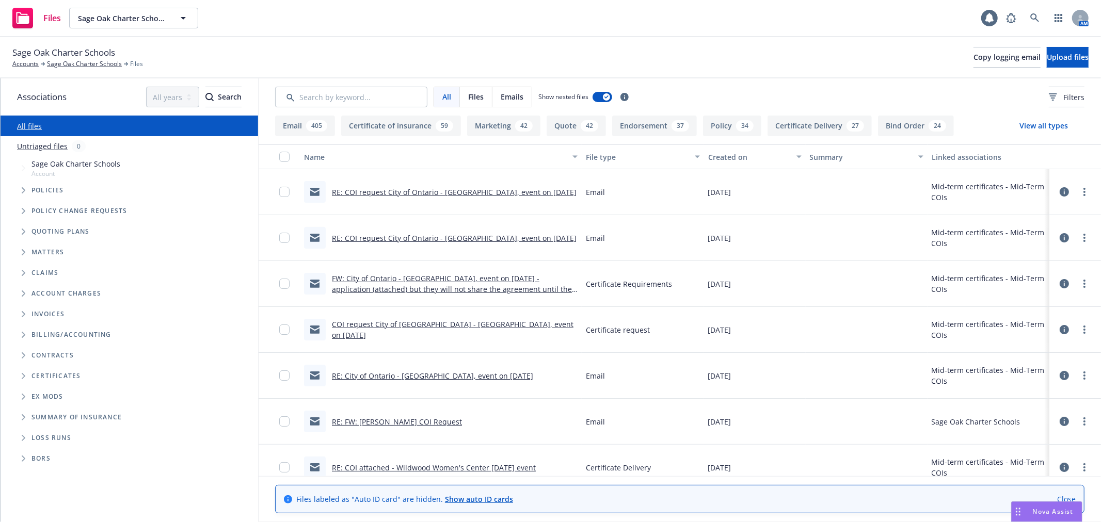
click at [23, 376] on icon "Folder Tree Example" at bounding box center [24, 376] width 4 height 6
click at [30, 395] on icon "Folder Tree Example" at bounding box center [32, 395] width 4 height 6
click at [54, 432] on link "Mid-Term COIs" at bounding box center [66, 433] width 52 height 11
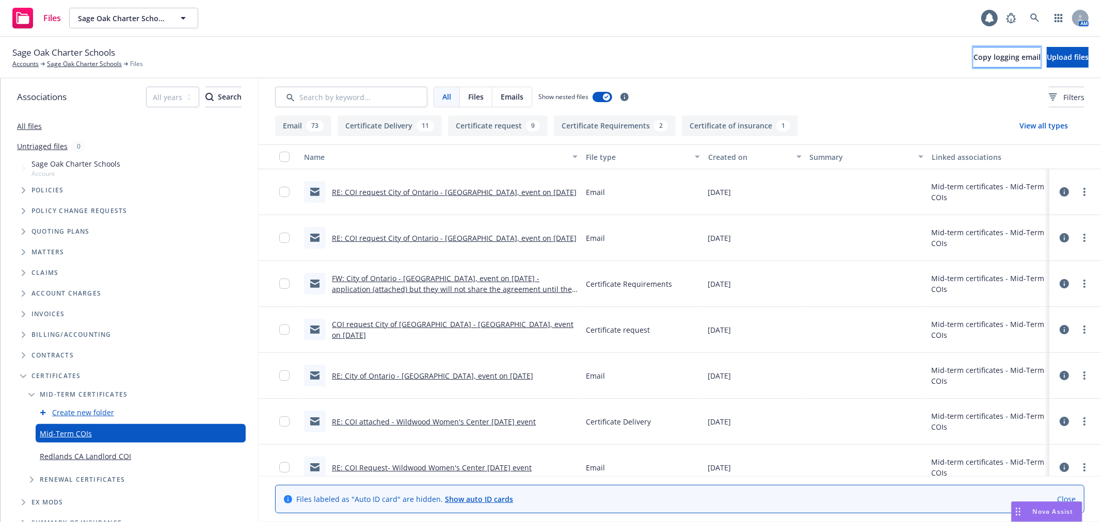
click at [973, 58] on span "Copy logging email" at bounding box center [1006, 57] width 67 height 10
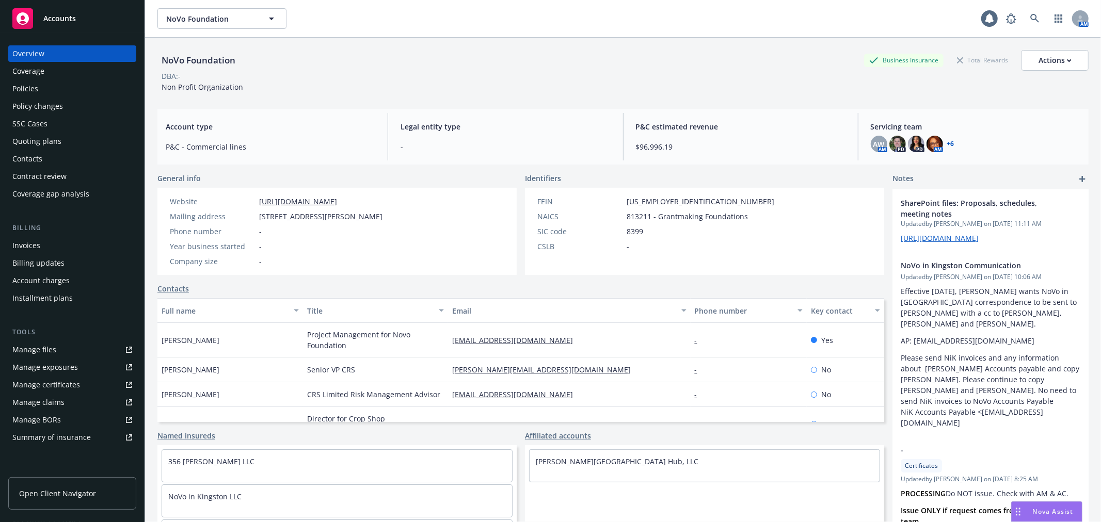
click at [75, 85] on div "Policies" at bounding box center [72, 88] width 120 height 17
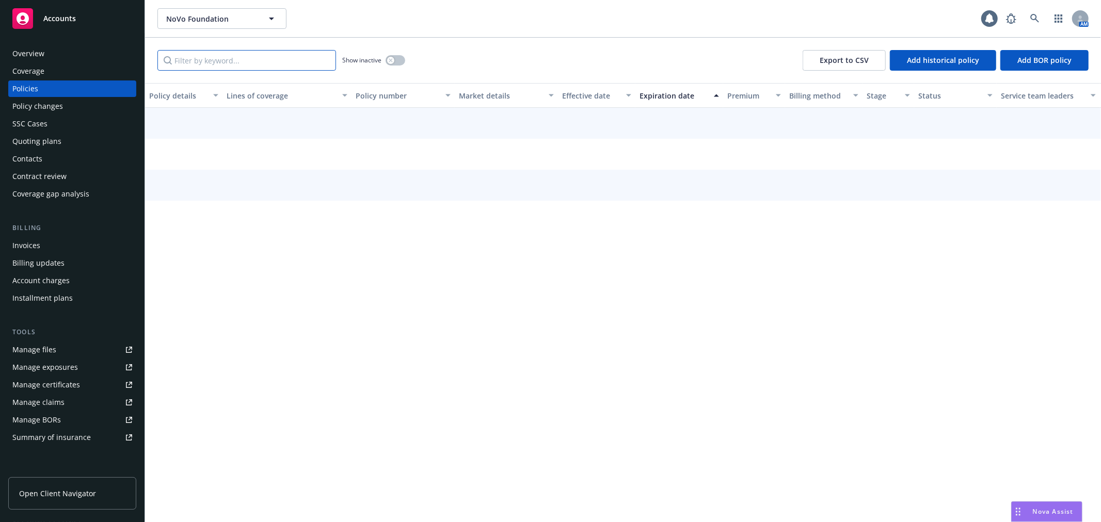
click at [256, 69] on input "Filter by keyword..." at bounding box center [246, 60] width 179 height 21
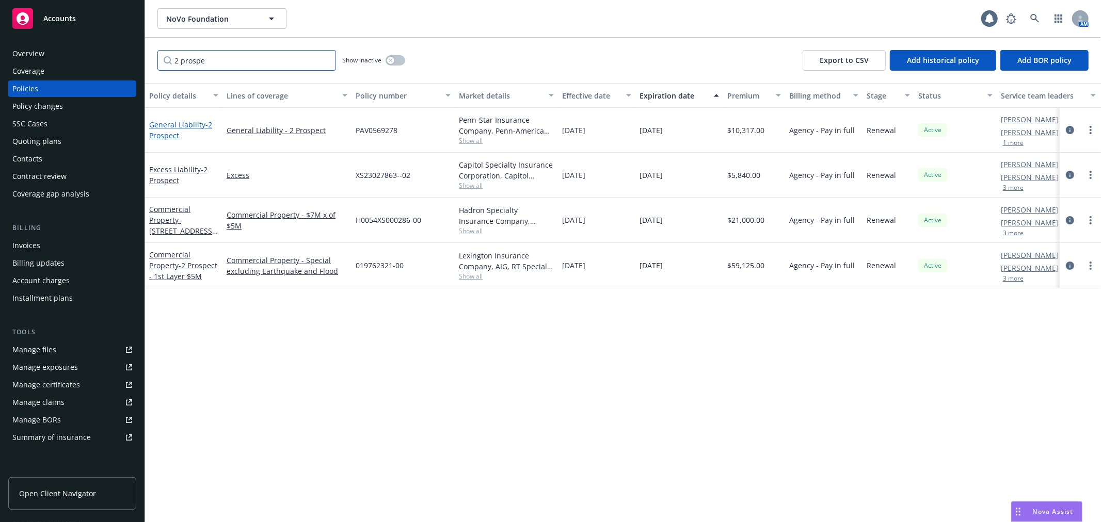
type input "2 prospe"
click at [171, 122] on link "General Liability - 2 Prospect" at bounding box center [180, 130] width 63 height 21
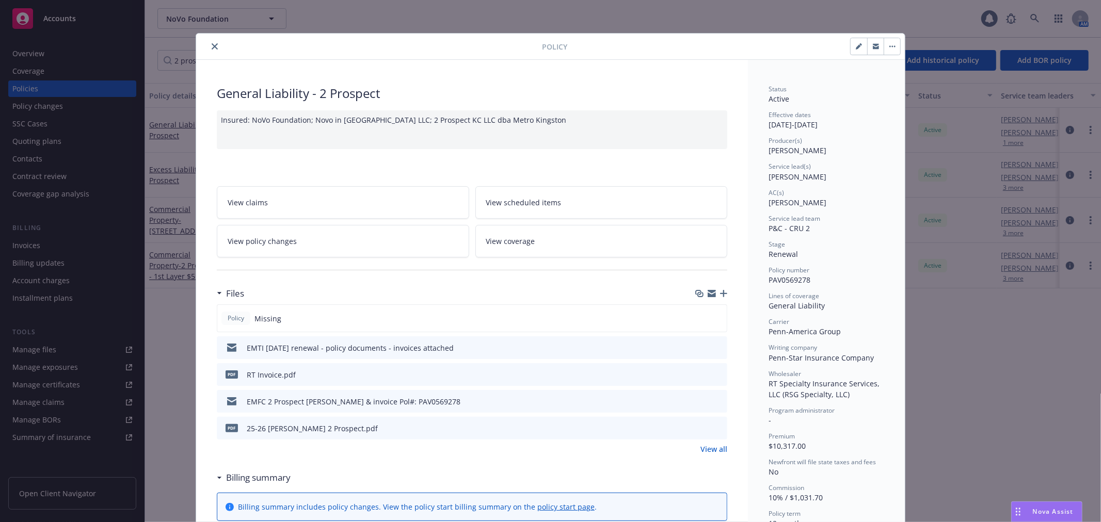
click at [208, 44] on button "close" at bounding box center [214, 46] width 12 height 12
